Goal: Use online tool/utility: Use online tool/utility

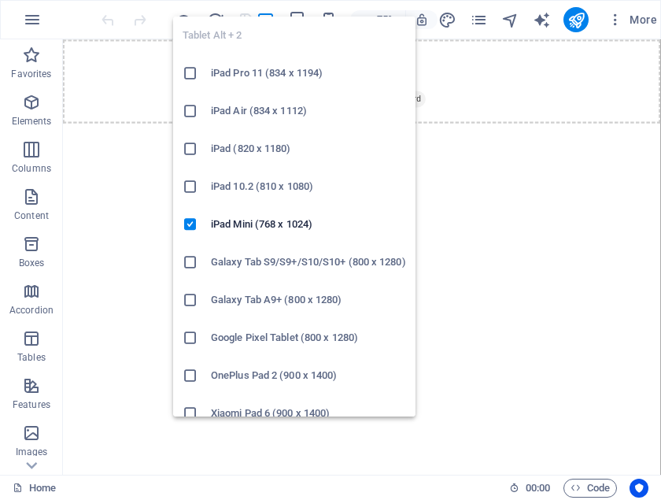
click at [215, 195] on h6 "iPad 10.2 (810 x 1080)" at bounding box center [308, 186] width 195 height 19
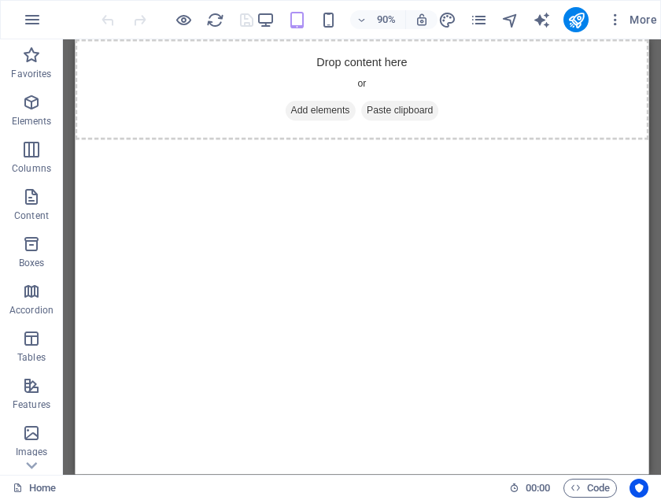
click at [214, 151] on html "Skip to main content Drop content here or Add elements Paste clipboard" at bounding box center [393, 95] width 637 height 112
click at [354, 131] on div "Drop content here or Add elements Paste clipboard" at bounding box center [393, 95] width 637 height 112
click at [359, 151] on html "Skip to main content Drop content here or Add elements Paste clipboard" at bounding box center [393, 95] width 637 height 112
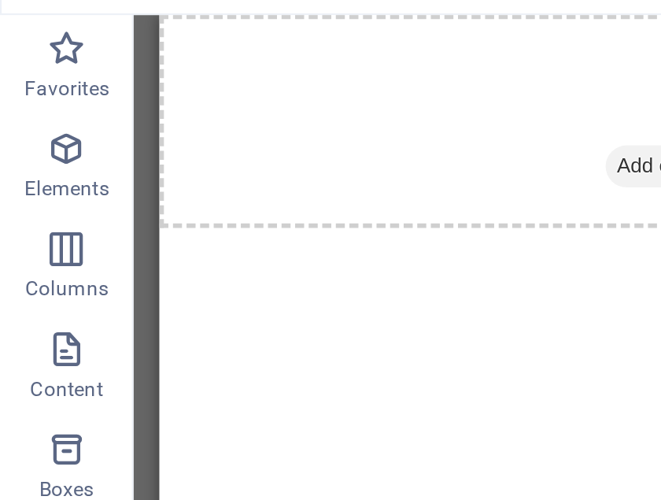
click at [178, 63] on div "Drop content here or Add elements Paste clipboard" at bounding box center [477, 71] width 637 height 112
click at [39, 46] on icon "button" at bounding box center [31, 55] width 19 height 19
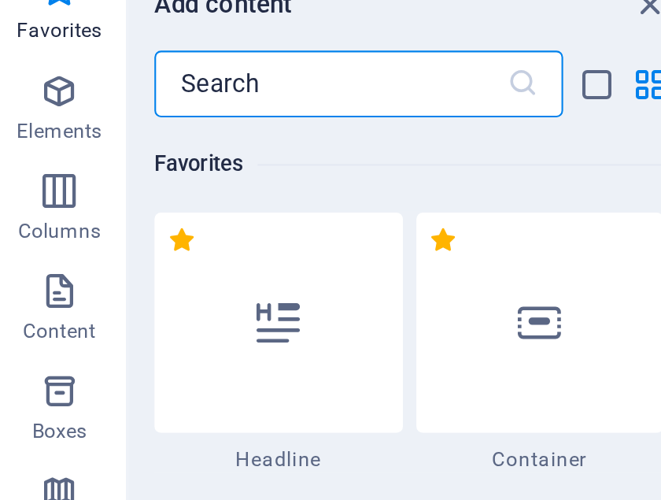
click at [35, 39] on button "Favorites" at bounding box center [31, 62] width 63 height 47
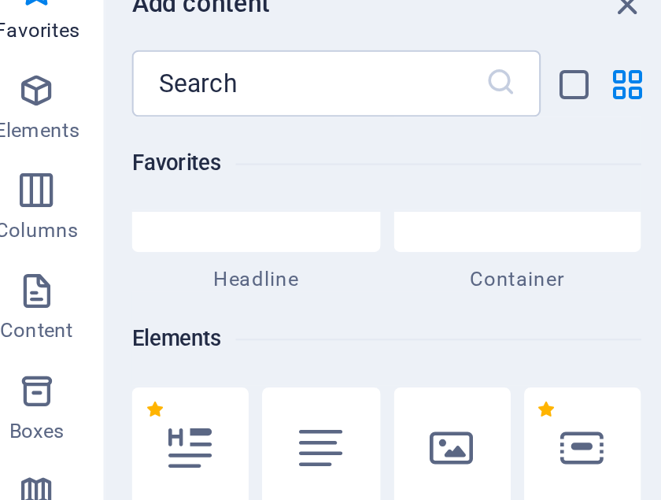
click at [27, 140] on icon "button" at bounding box center [31, 149] width 19 height 19
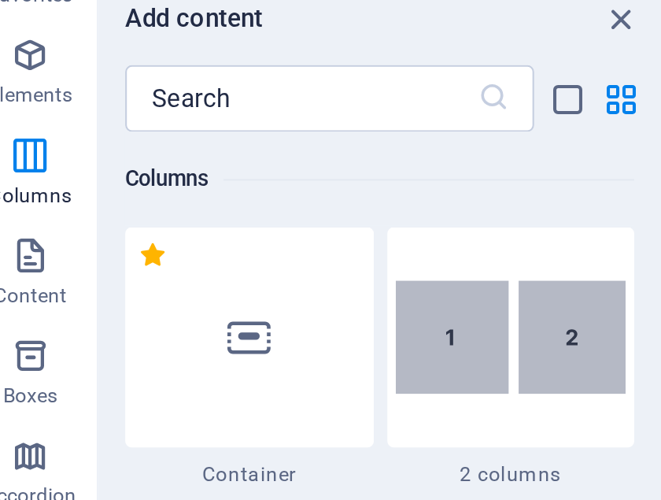
scroll to position [22, 0]
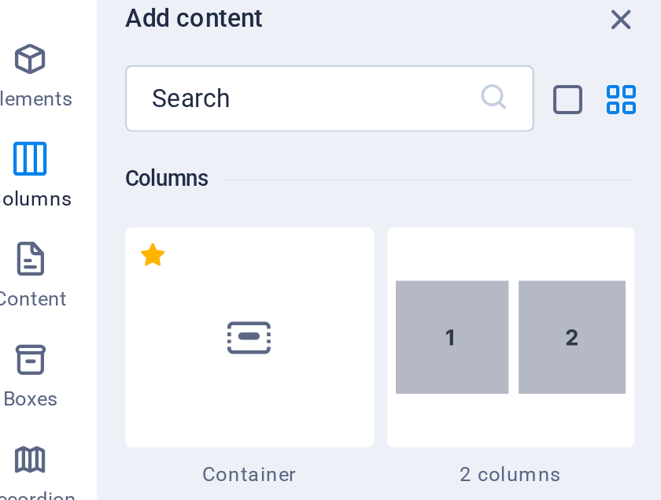
click at [22, 212] on icon "button" at bounding box center [31, 221] width 19 height 19
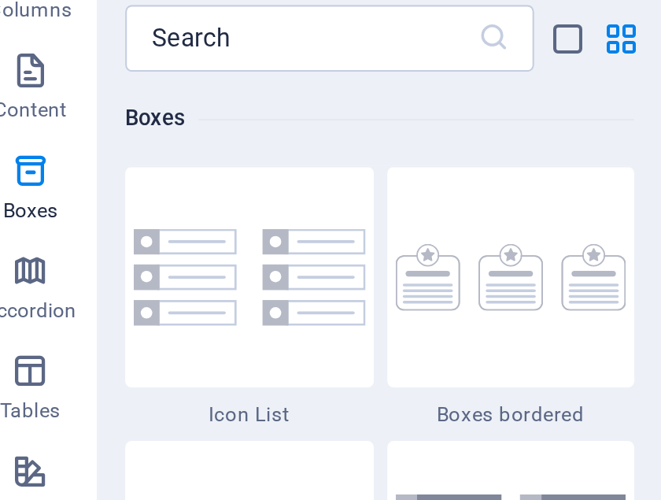
scroll to position [91, 0]
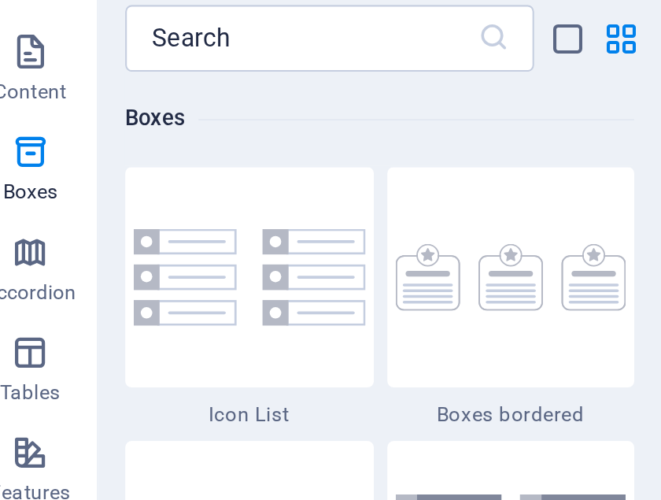
click at [22, 285] on icon "button" at bounding box center [31, 294] width 19 height 19
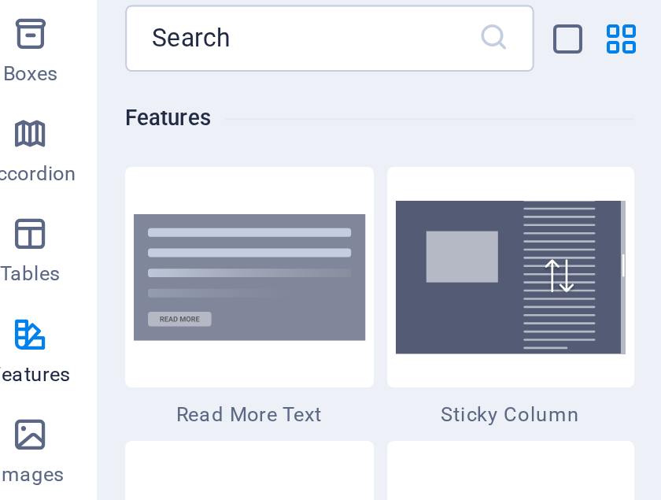
scroll to position [150, 0]
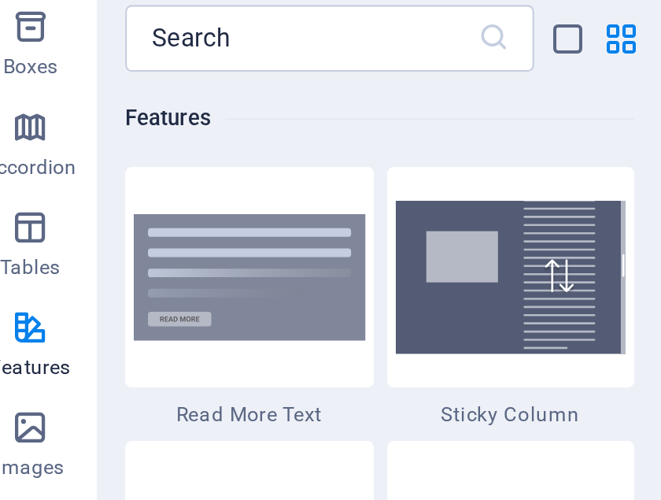
click at [22, 273] on icon "button" at bounding box center [31, 282] width 19 height 19
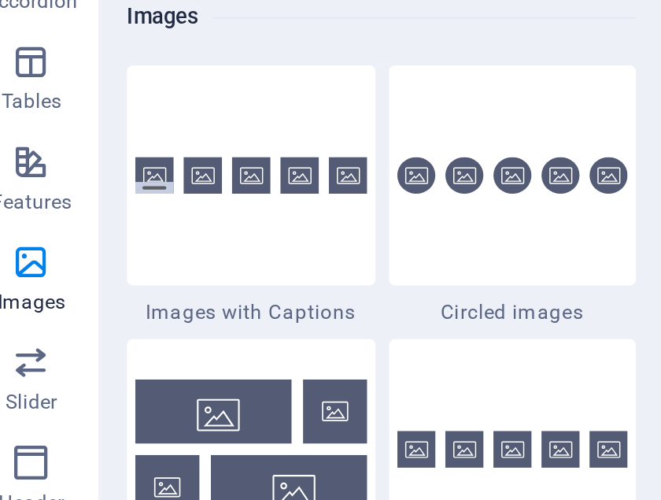
scroll to position [181, 0]
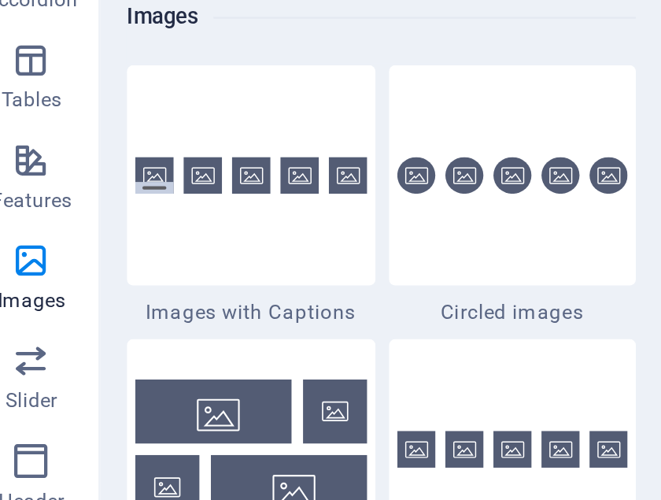
click at [22, 337] on icon "button" at bounding box center [31, 346] width 19 height 19
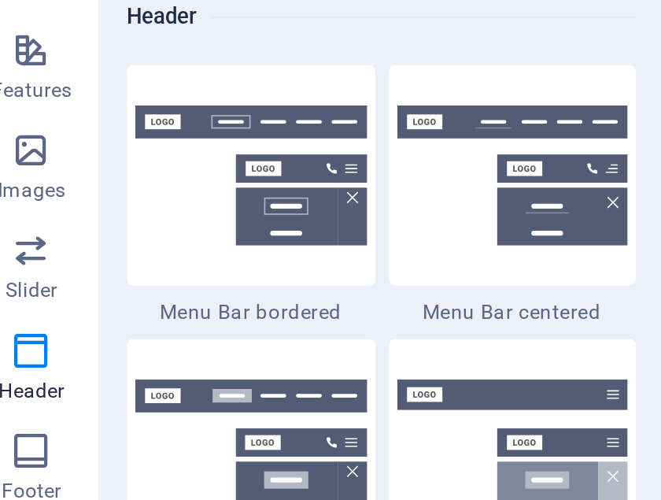
scroll to position [237, 0]
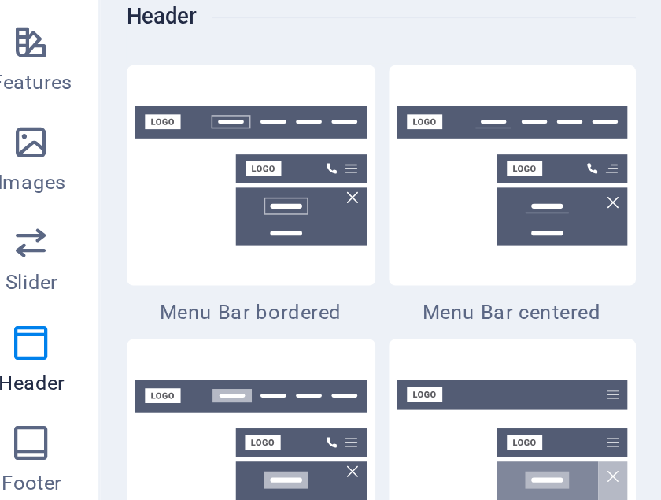
click at [22, 328] on icon "button" at bounding box center [31, 337] width 19 height 19
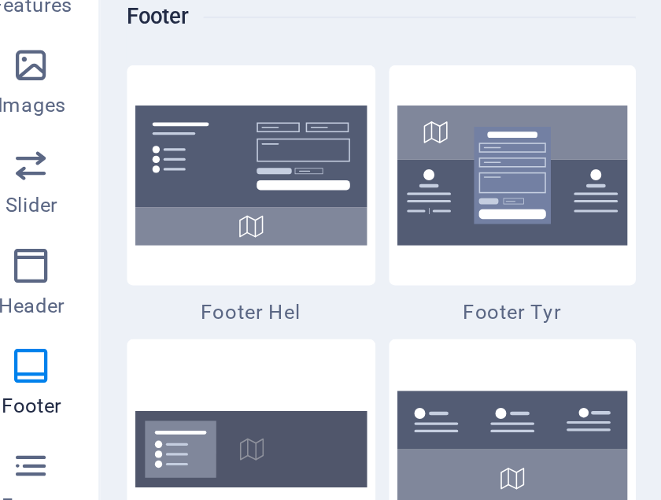
scroll to position [273, 0]
click at [24, 361] on p "Forms" at bounding box center [31, 367] width 28 height 13
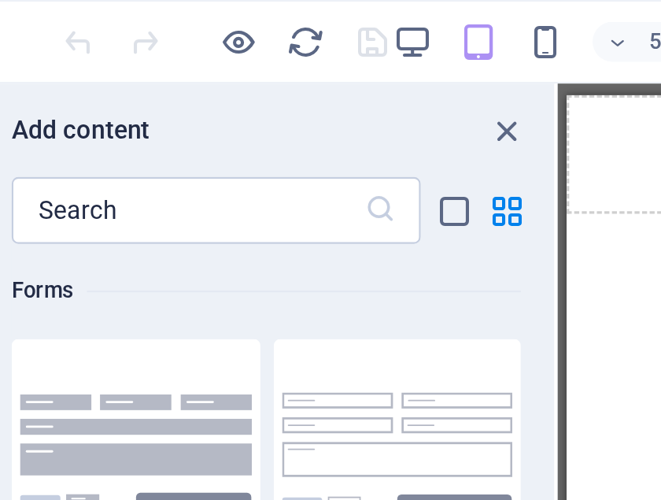
click at [301, 63] on icon "close panel" at bounding box center [310, 62] width 18 height 18
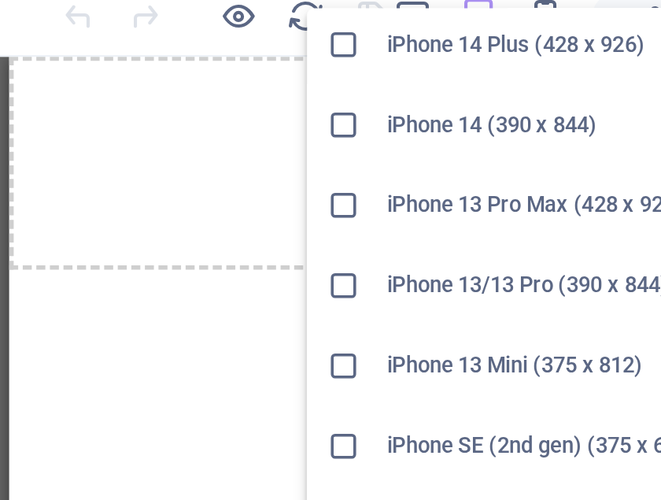
scroll to position [344, 0]
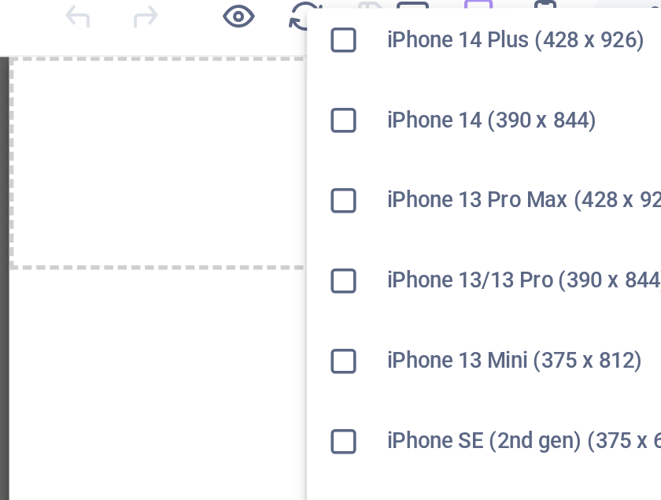
click at [225, 212] on icon at bounding box center [233, 220] width 16 height 16
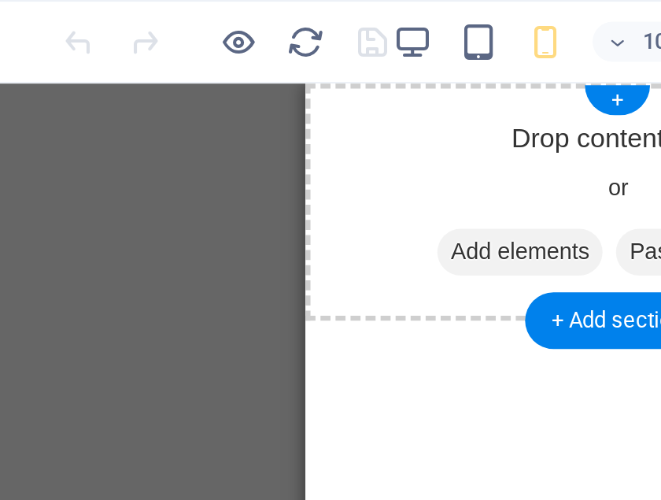
click at [373, 163] on span "Add elements" at bounding box center [406, 163] width 78 height 22
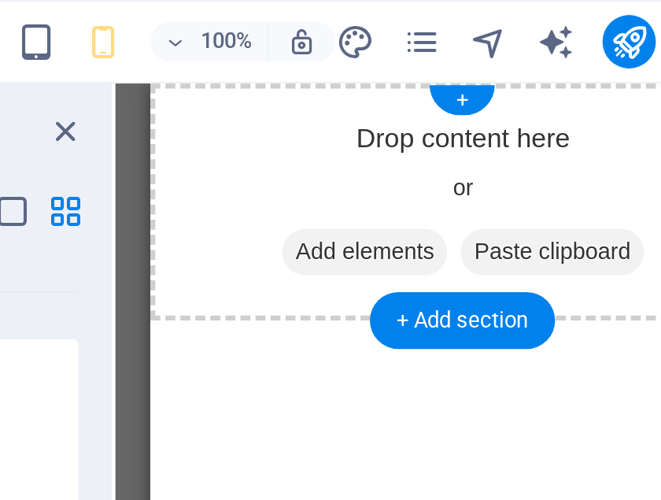
click at [501, 24] on icon "navigator" at bounding box center [510, 20] width 18 height 18
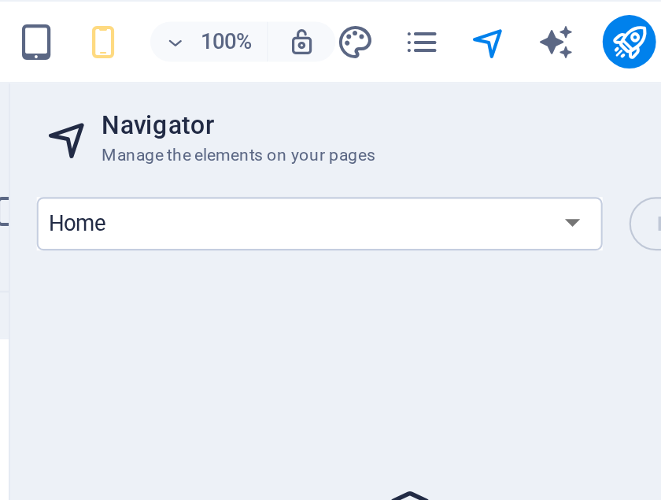
click at [533, 20] on icon "text_generator" at bounding box center [542, 20] width 18 height 18
select select "English"
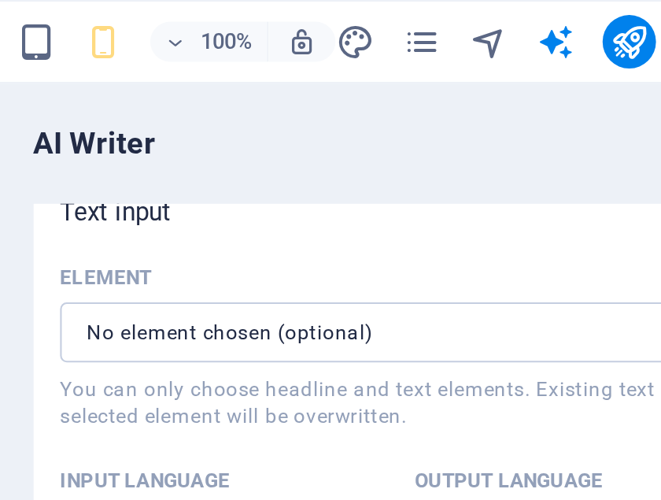
scroll to position [13, 0]
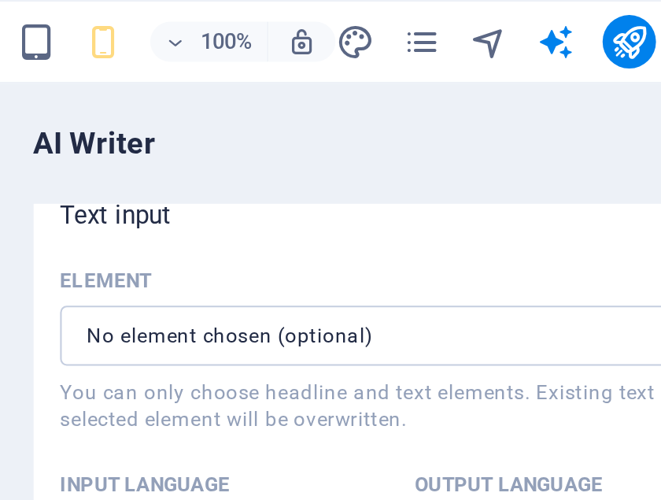
click at [567, 17] on icon "publish" at bounding box center [576, 20] width 18 height 18
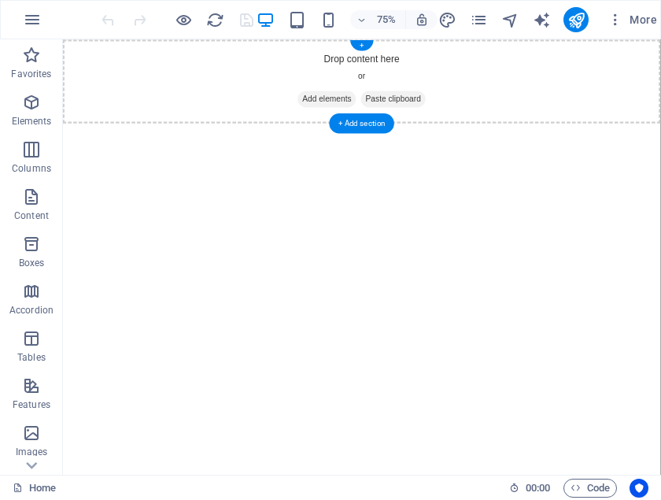
click at [264, 49] on div "Drop content here or Add elements Paste clipboard" at bounding box center [461, 95] width 797 height 112
